Goal: Task Accomplishment & Management: Manage account settings

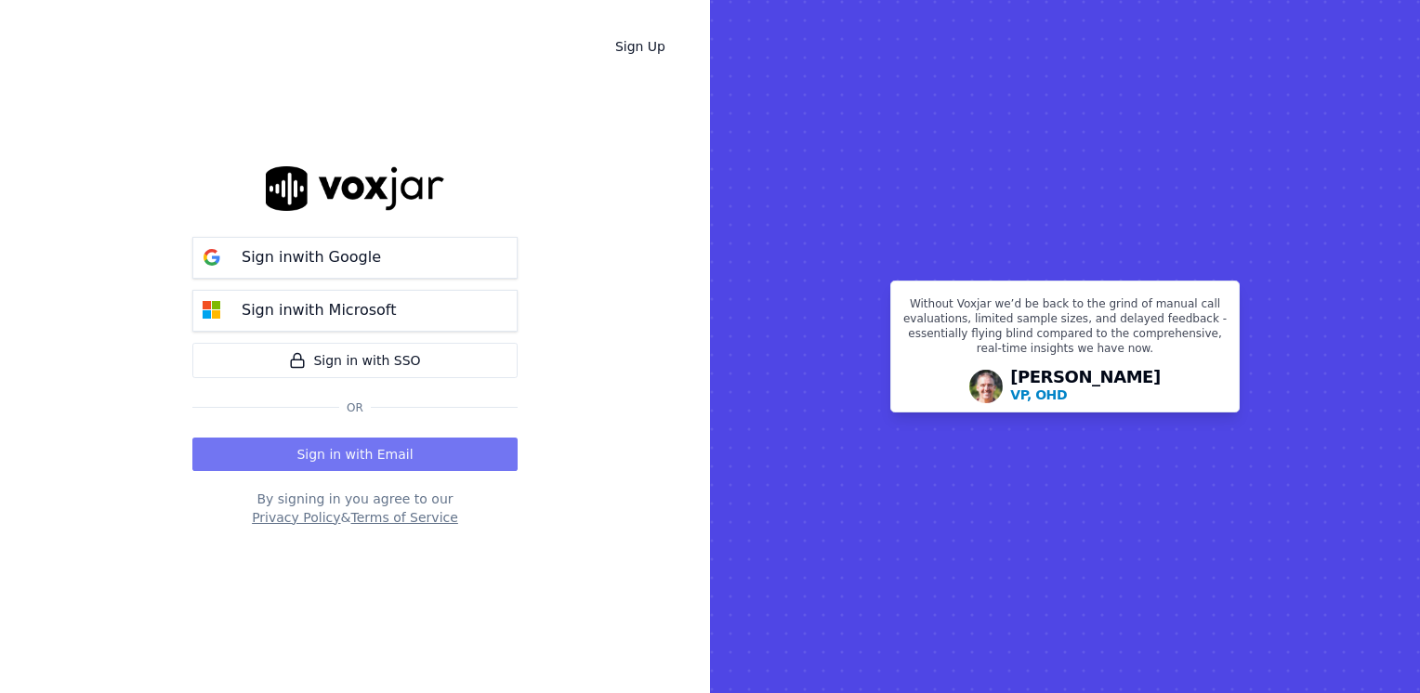
click at [434, 446] on button "Sign in with Email" at bounding box center [354, 454] width 325 height 33
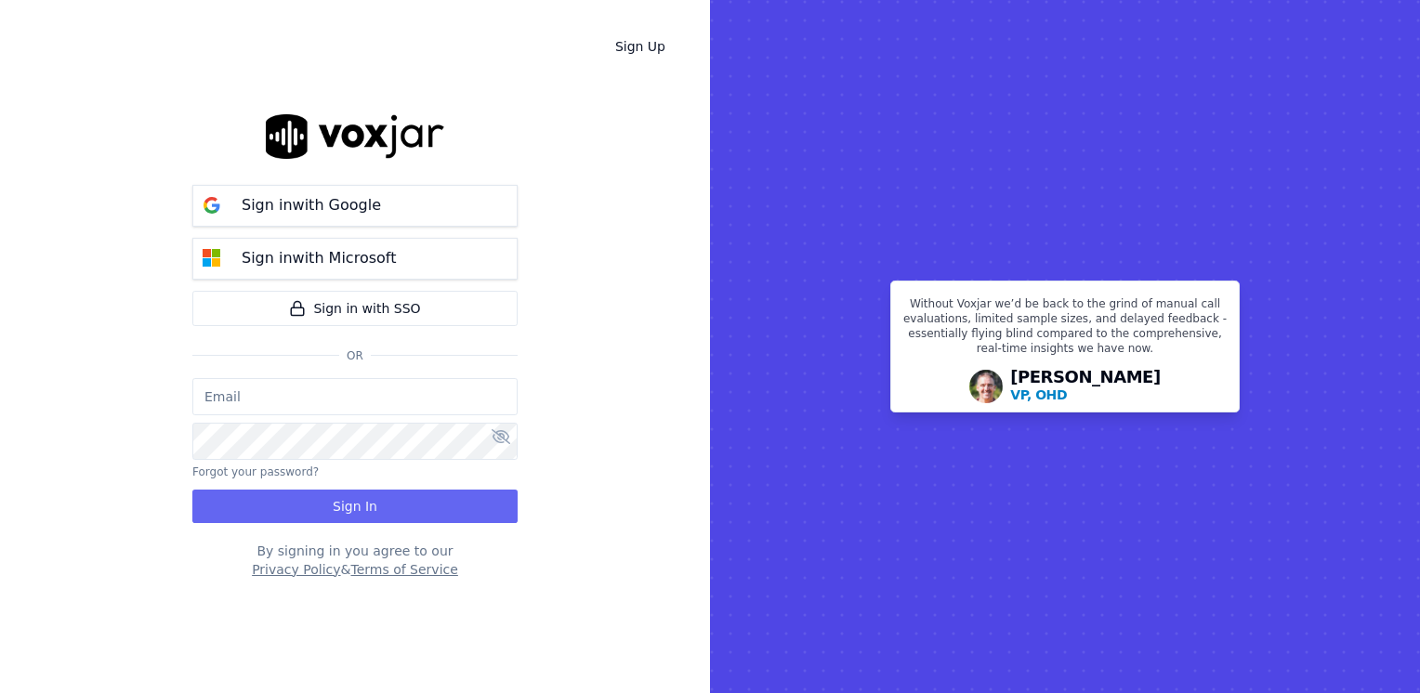
click at [334, 396] on input "email" at bounding box center [354, 396] width 325 height 37
type input "[EMAIL_ADDRESS][DOMAIN_NAME]"
click at [503, 440] on icon at bounding box center [500, 436] width 19 height 15
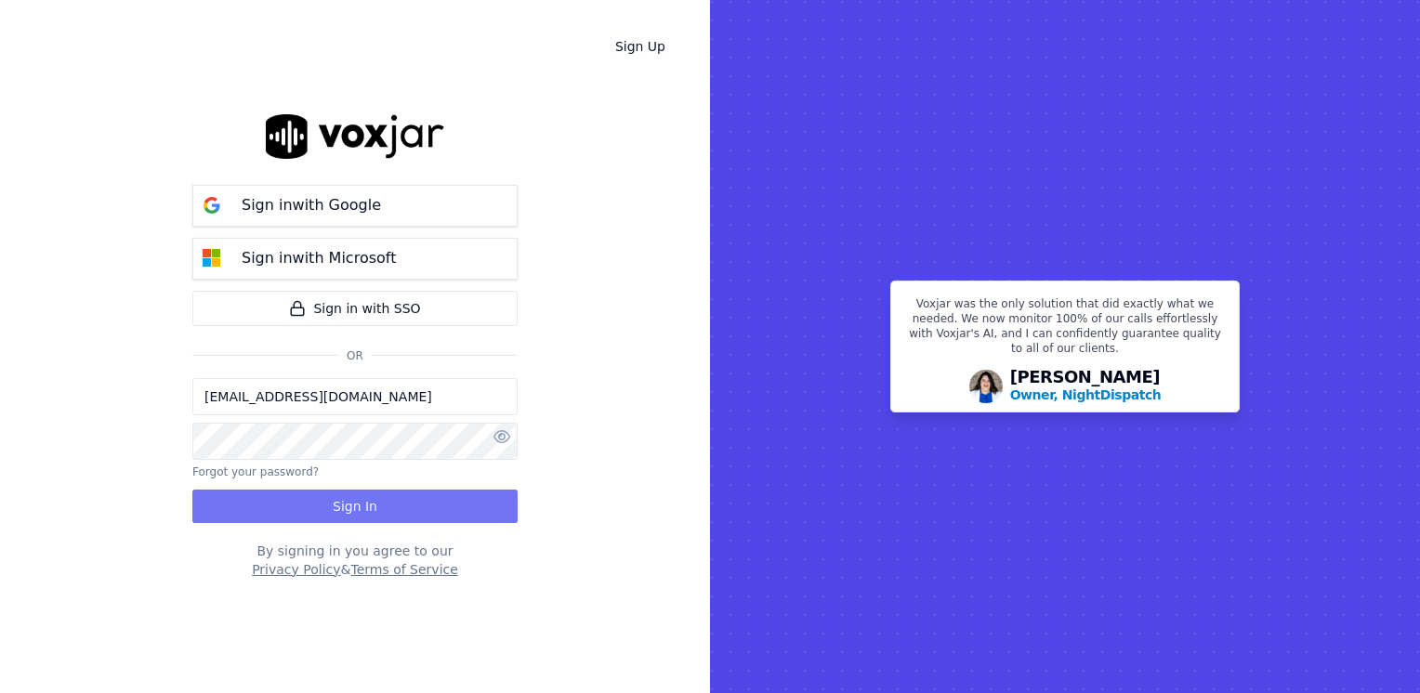
click at [370, 503] on button "Sign In" at bounding box center [354, 506] width 325 height 33
